Goal: Connect with others: Connect with others

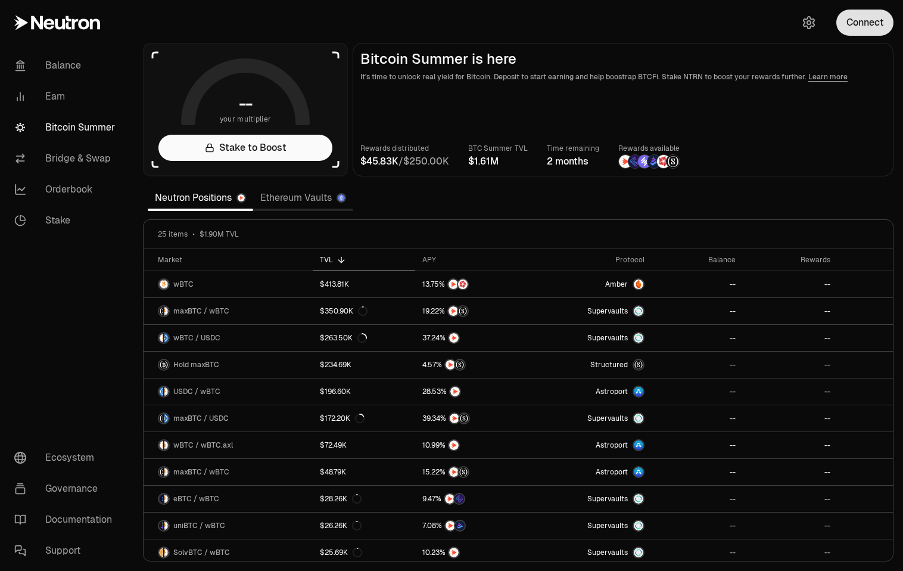
click at [871, 27] on button "Connect" at bounding box center [864, 23] width 57 height 26
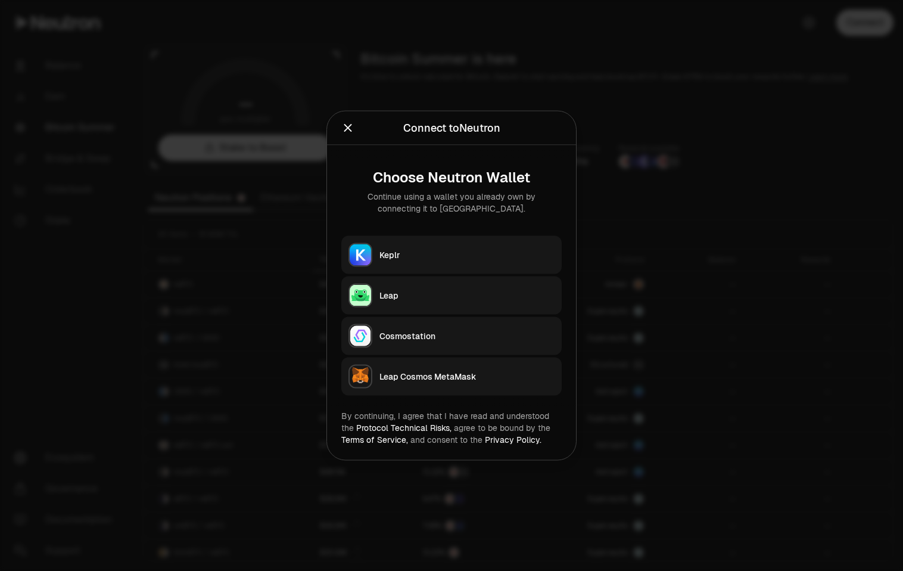
click at [400, 244] on button "Keplr" at bounding box center [451, 255] width 220 height 38
